Goal: Information Seeking & Learning: Learn about a topic

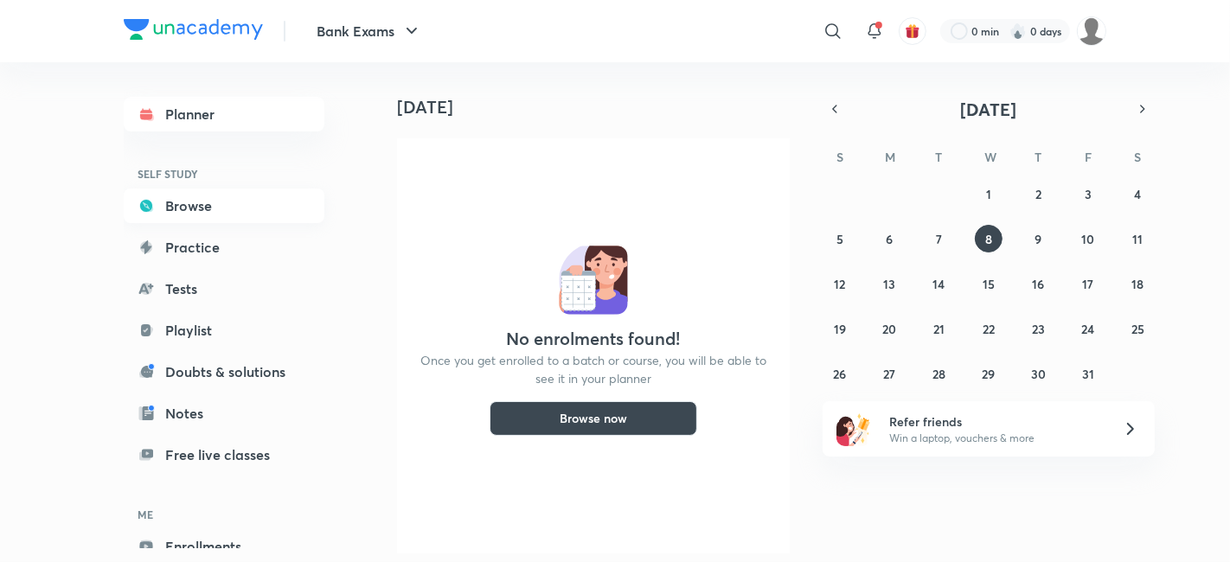
click at [201, 215] on link "Browse" at bounding box center [224, 206] width 201 height 35
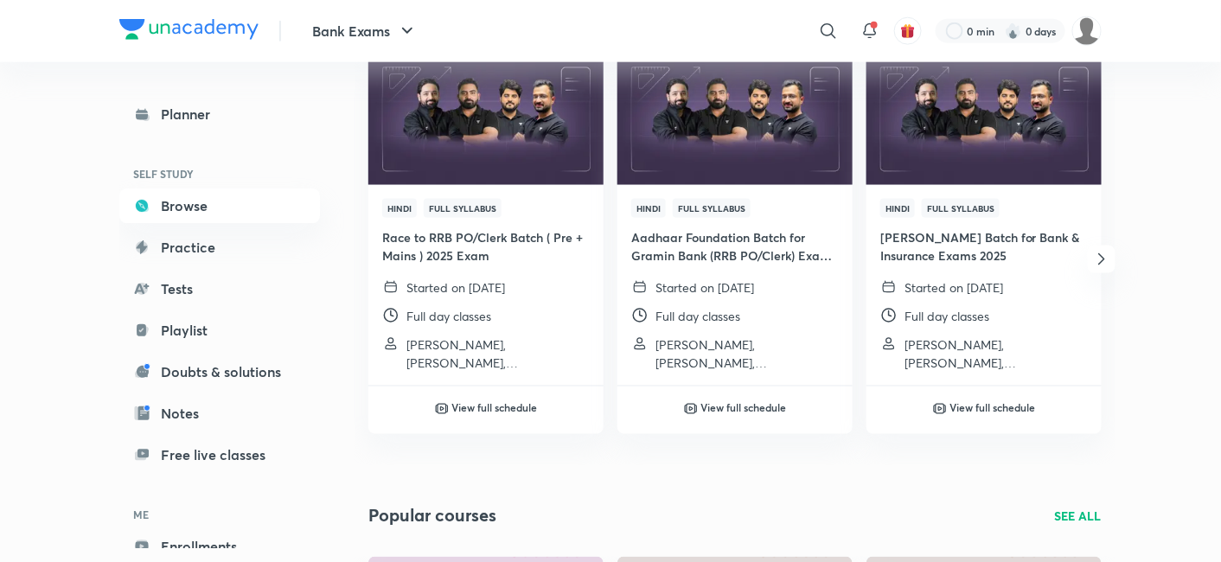
scroll to position [655, 0]
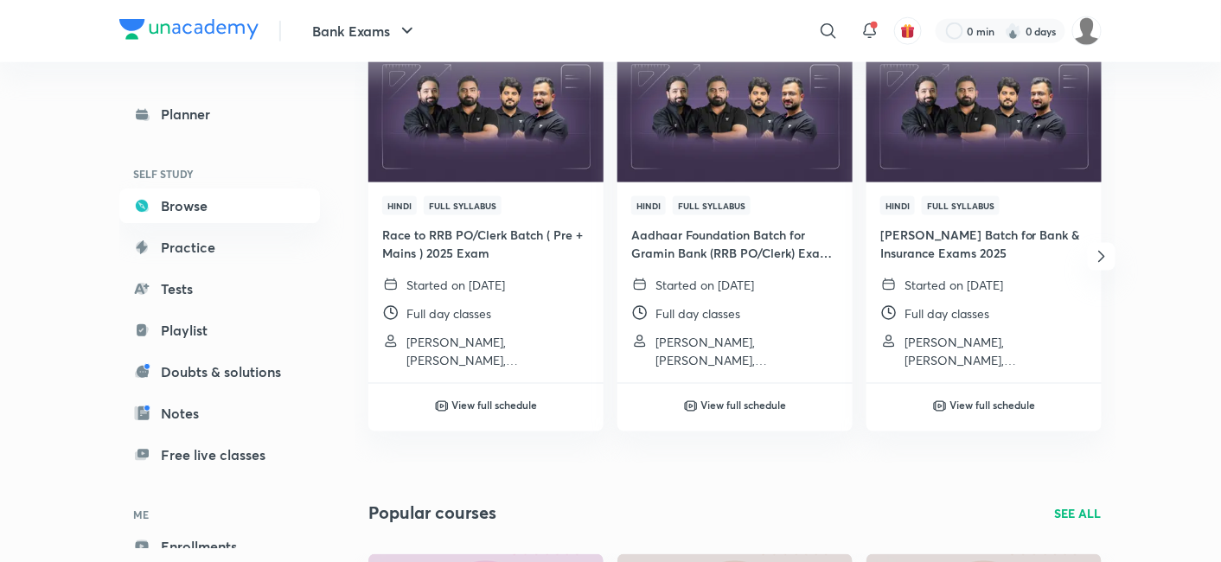
click at [1100, 260] on icon "button" at bounding box center [1102, 257] width 21 height 21
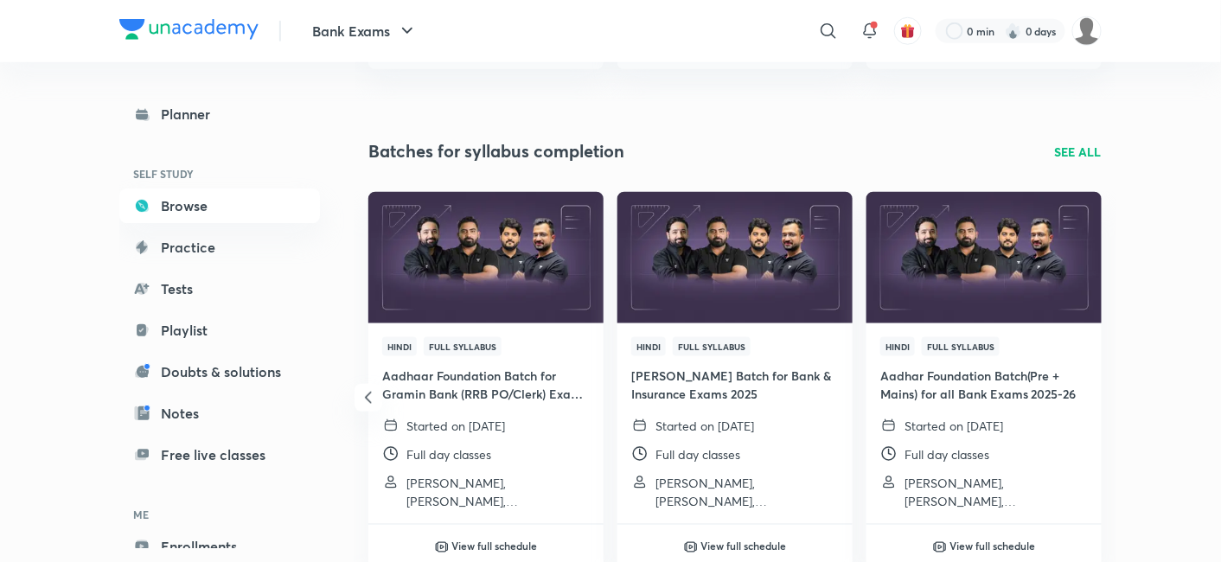
scroll to position [509, 0]
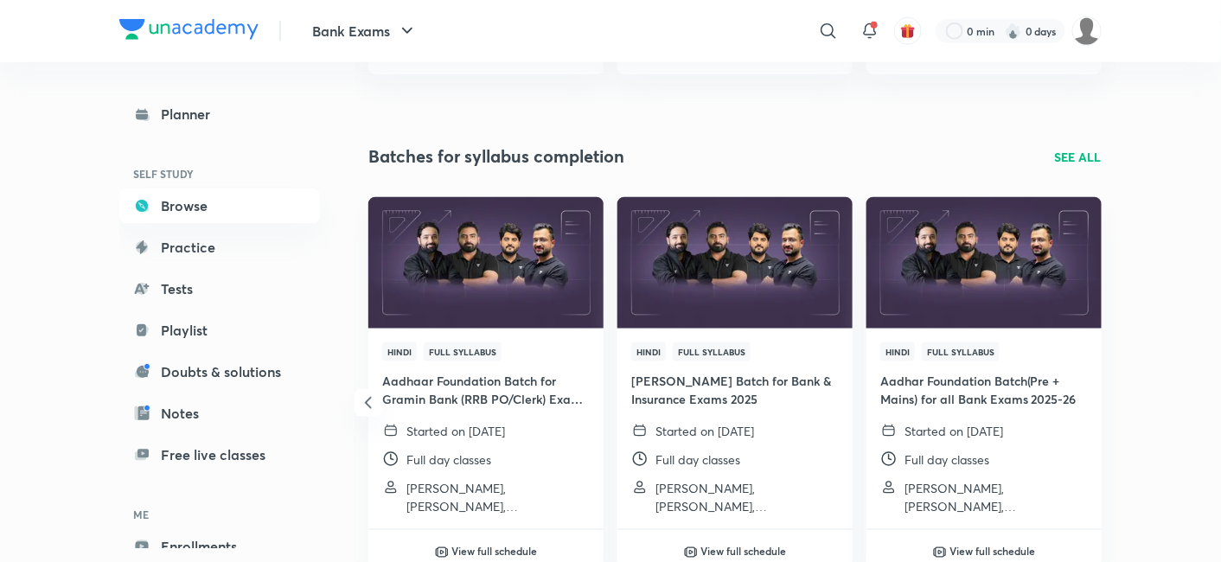
click at [1093, 150] on p "SEE ALL" at bounding box center [1078, 157] width 47 height 18
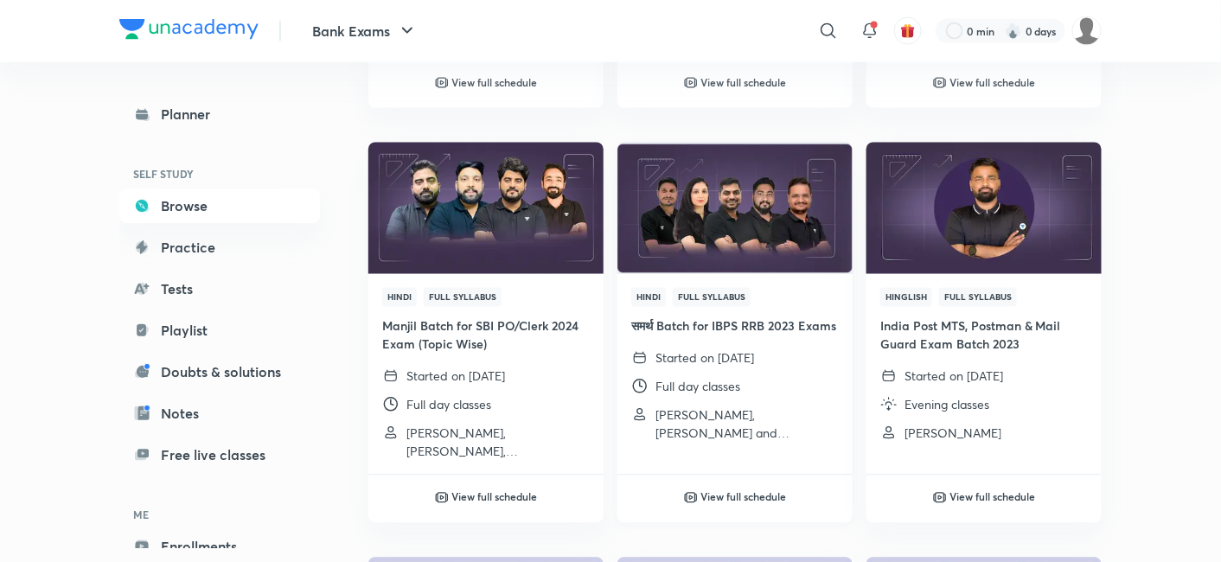
scroll to position [930, 0]
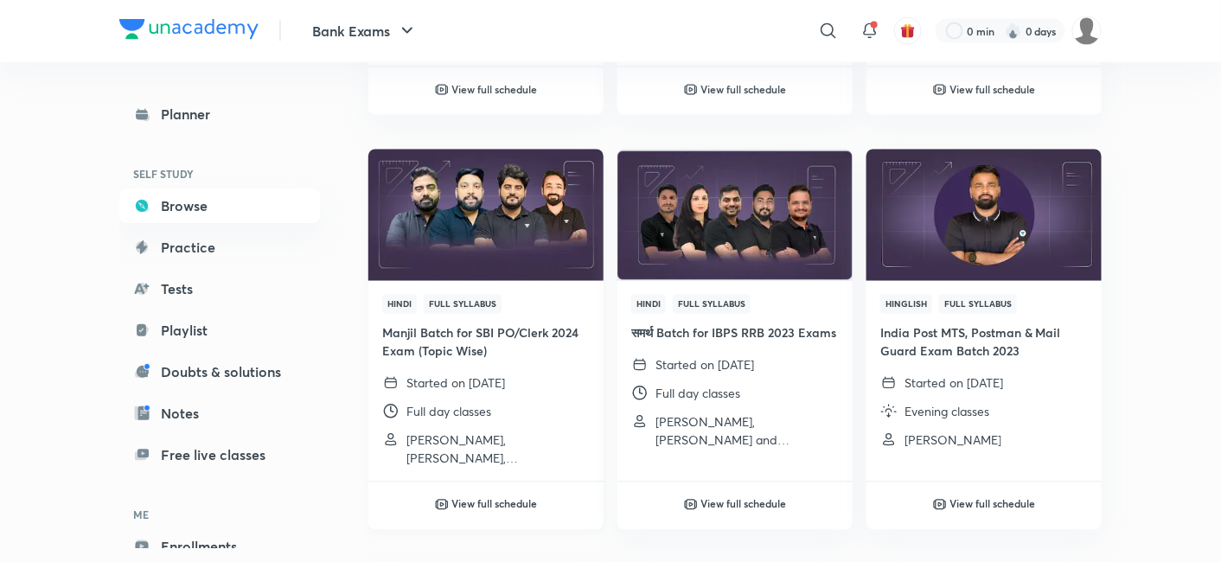
click at [489, 235] on img at bounding box center [486, 215] width 240 height 134
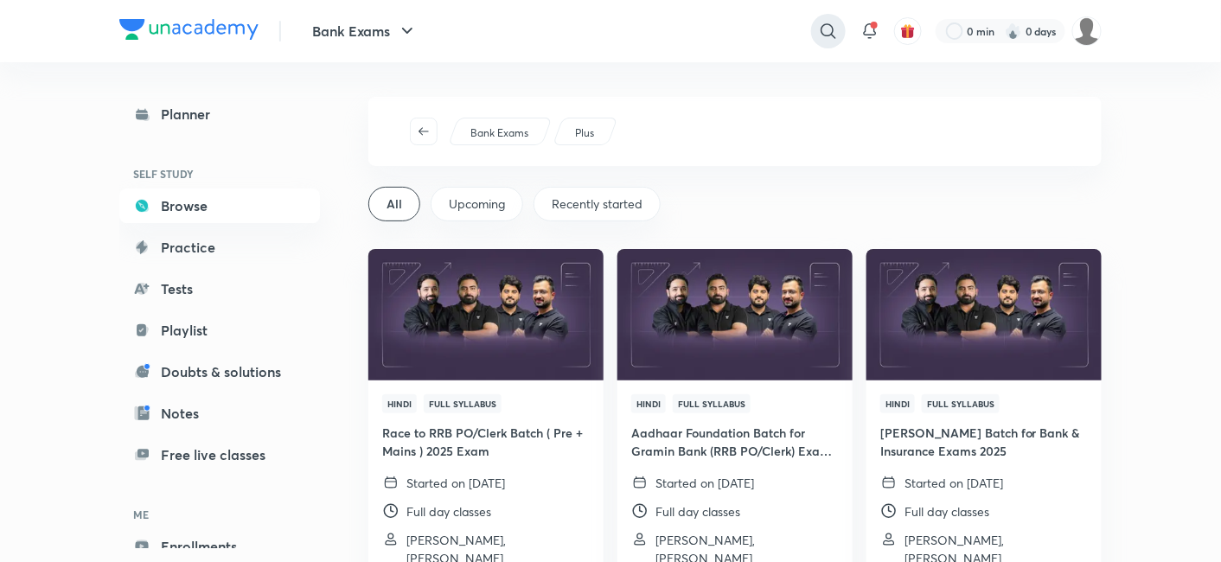
click at [829, 33] on icon at bounding box center [828, 31] width 21 height 21
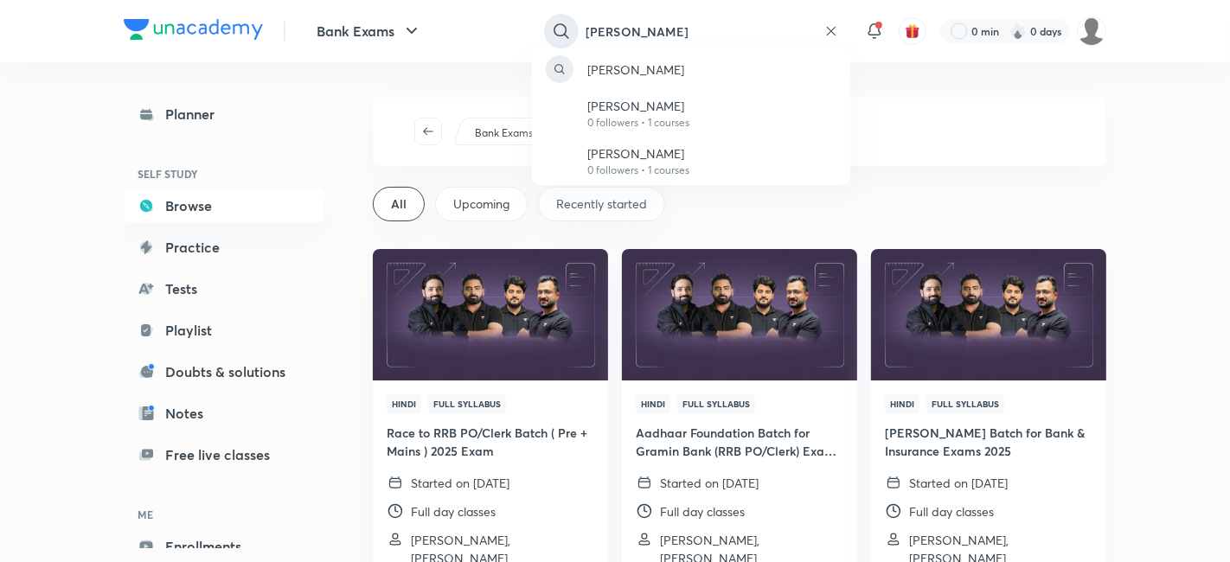
type input "Sumit verma"
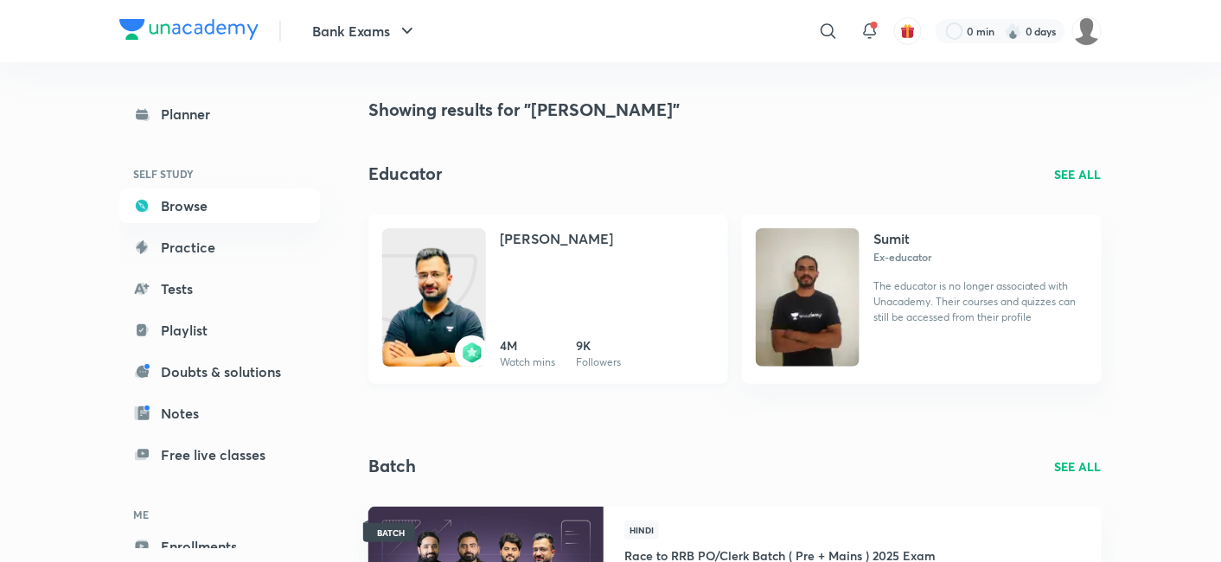
click at [552, 221] on link "Sumit Kumar Verma 4M Watch mins 9K Followers" at bounding box center [549, 300] width 360 height 170
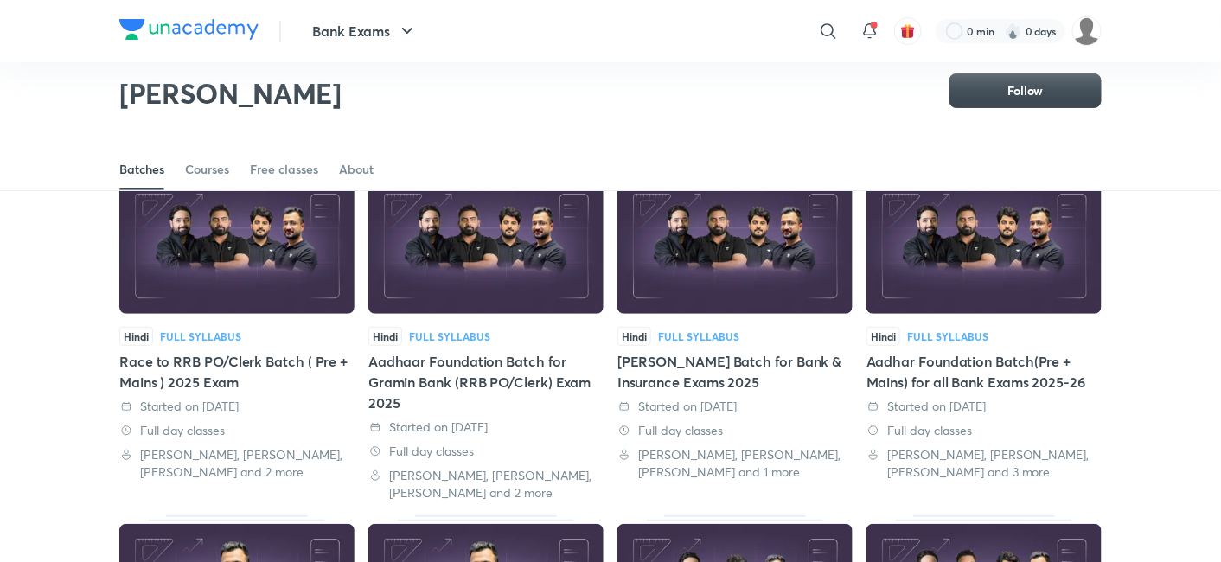
scroll to position [104, 0]
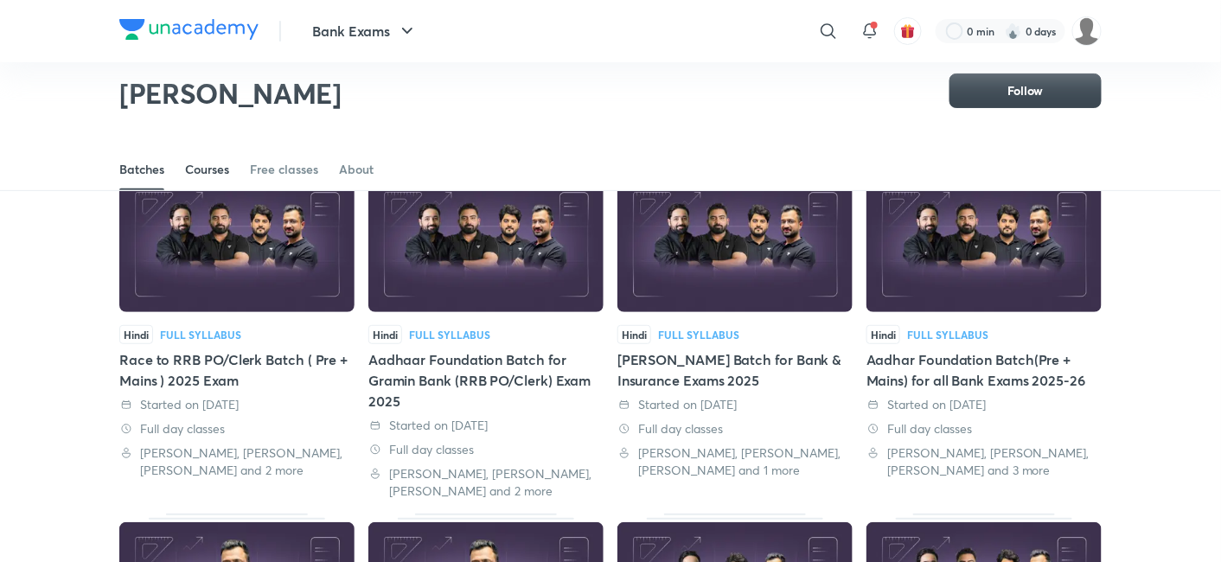
click at [202, 165] on div "Courses" at bounding box center [207, 169] width 44 height 17
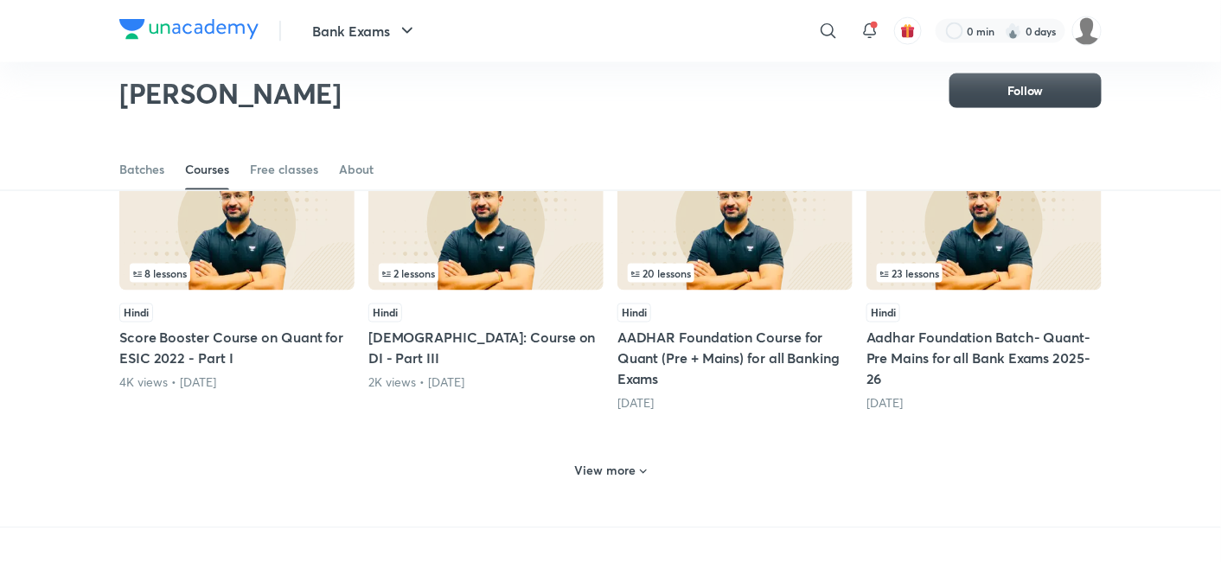
scroll to position [757, 0]
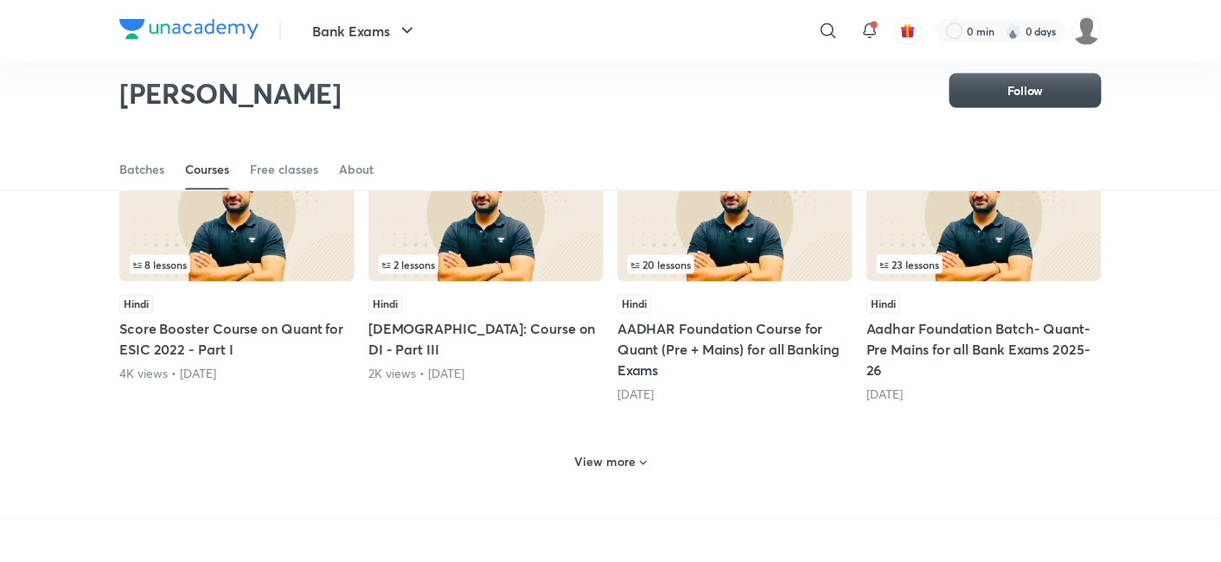
click at [578, 463] on h6 "View more" at bounding box center [605, 462] width 61 height 17
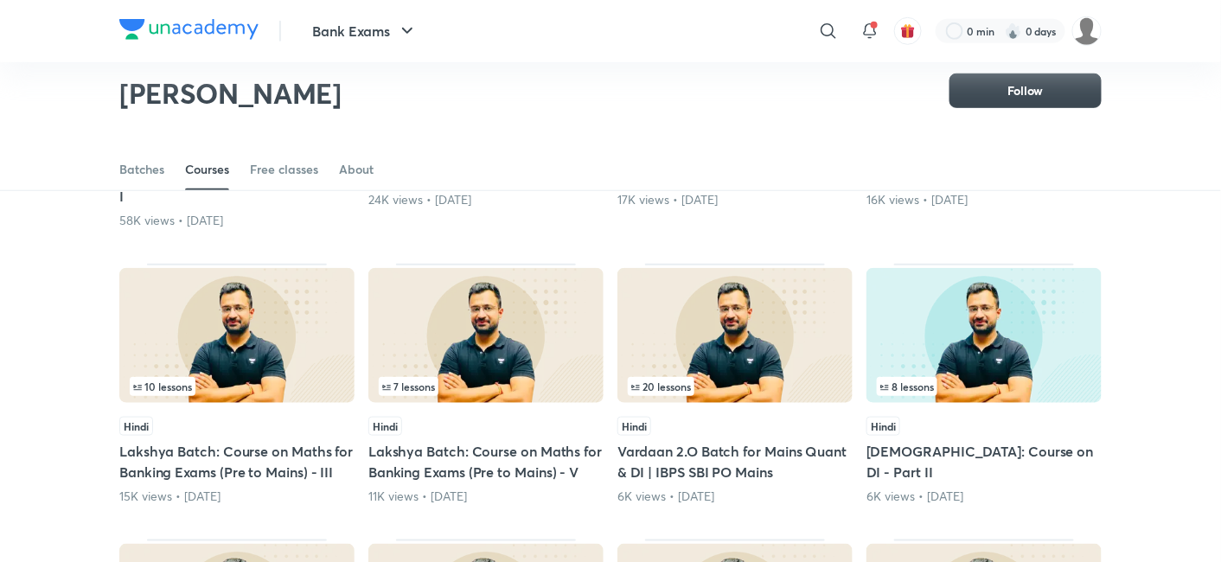
scroll to position [361, 0]
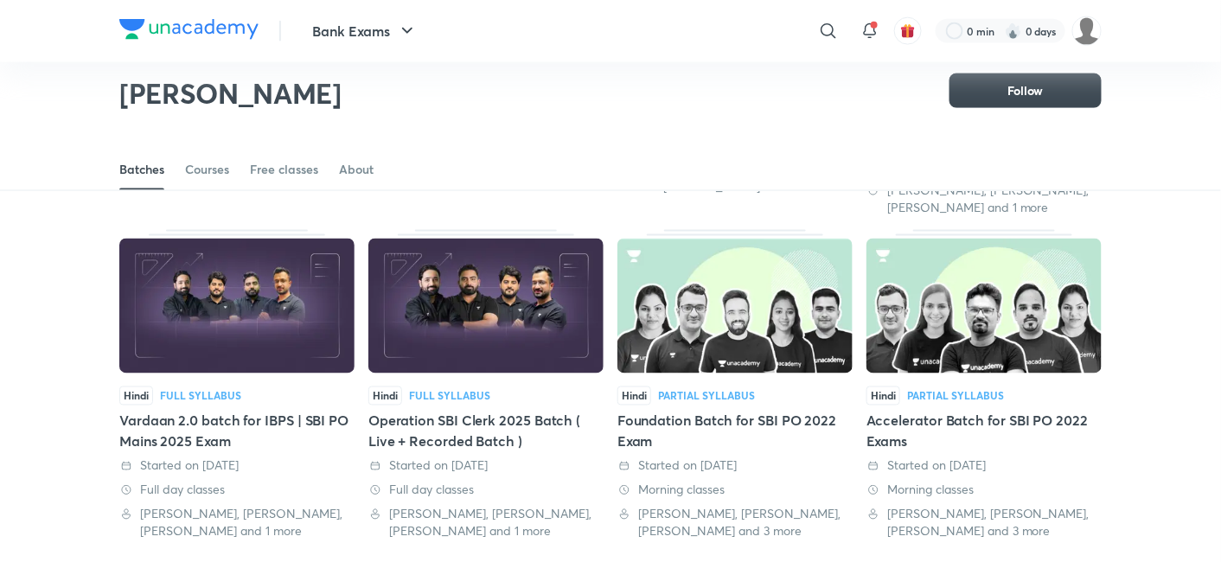
scroll to position [734, 0]
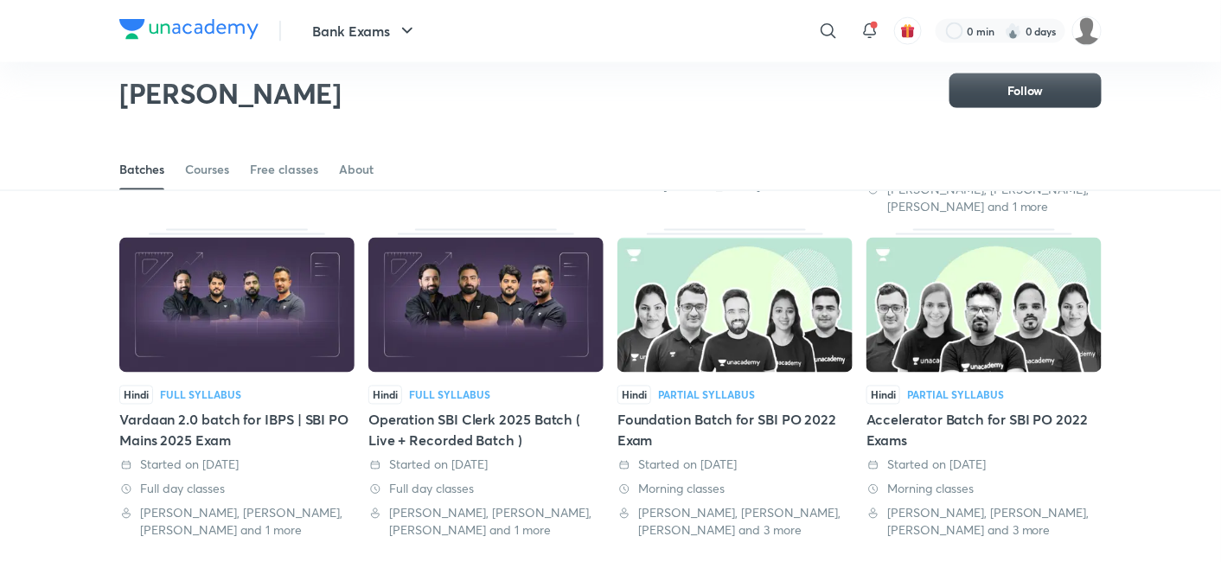
click at [497, 338] on img at bounding box center [486, 305] width 235 height 135
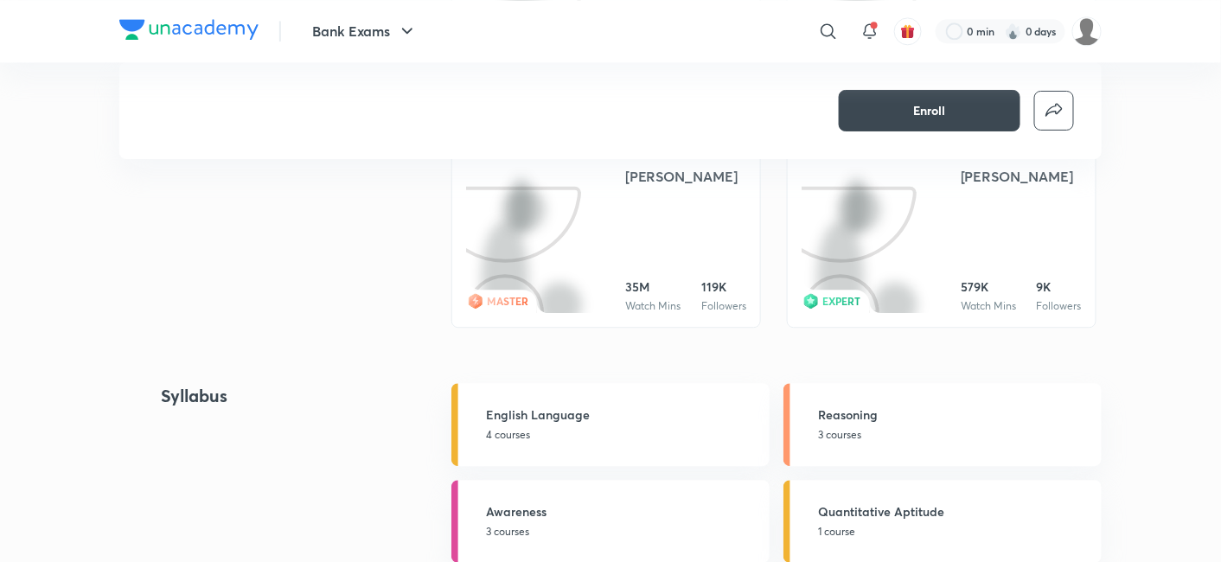
scroll to position [1222, 0]
